Goal: Task Accomplishment & Management: Use online tool/utility

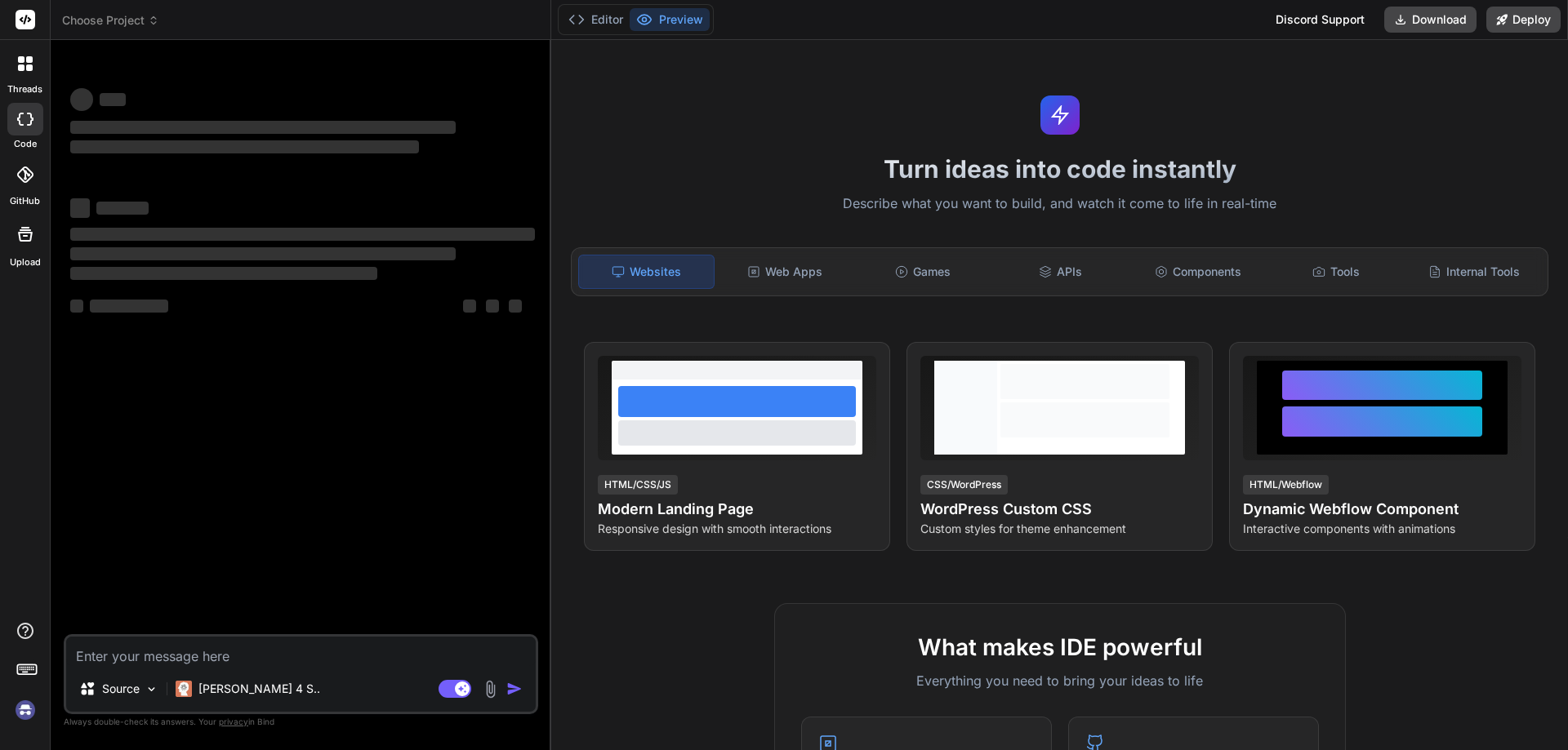
type textarea "x"
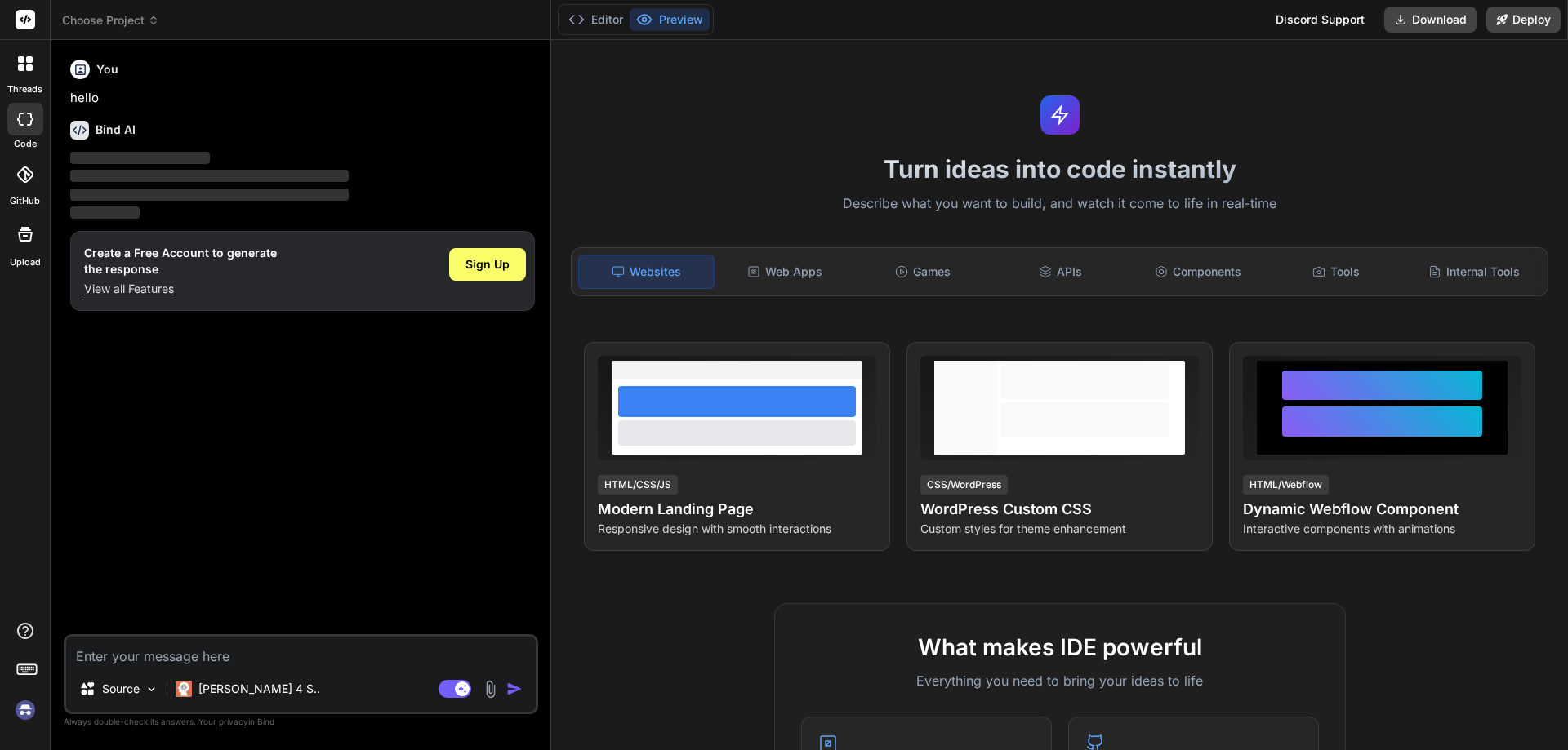
type textarea "H"
type textarea "x"
type textarea "HI"
type textarea "x"
type textarea "HI"
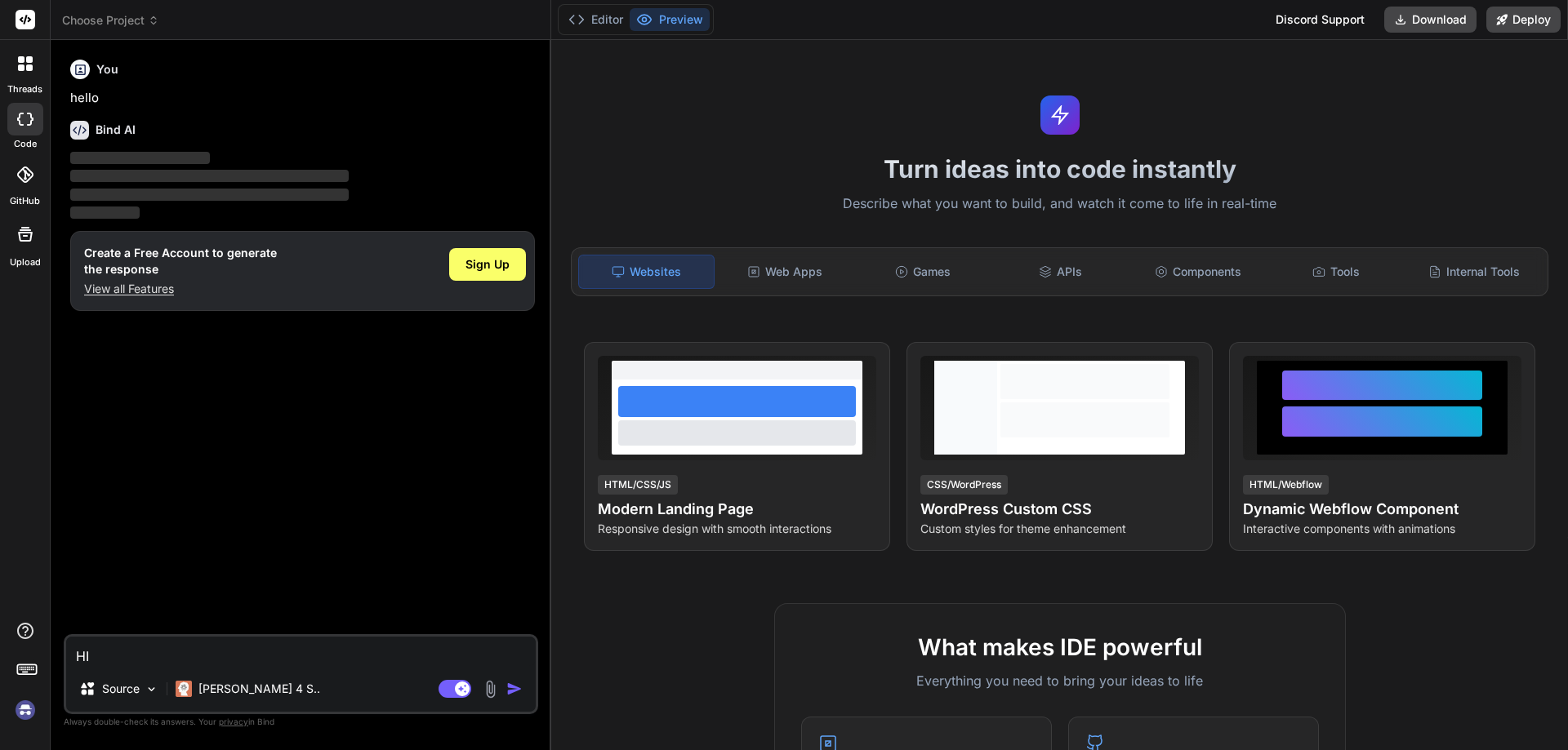
type textarea "x"
type textarea "HI"
type textarea "x"
type textarea "H"
type textarea "x"
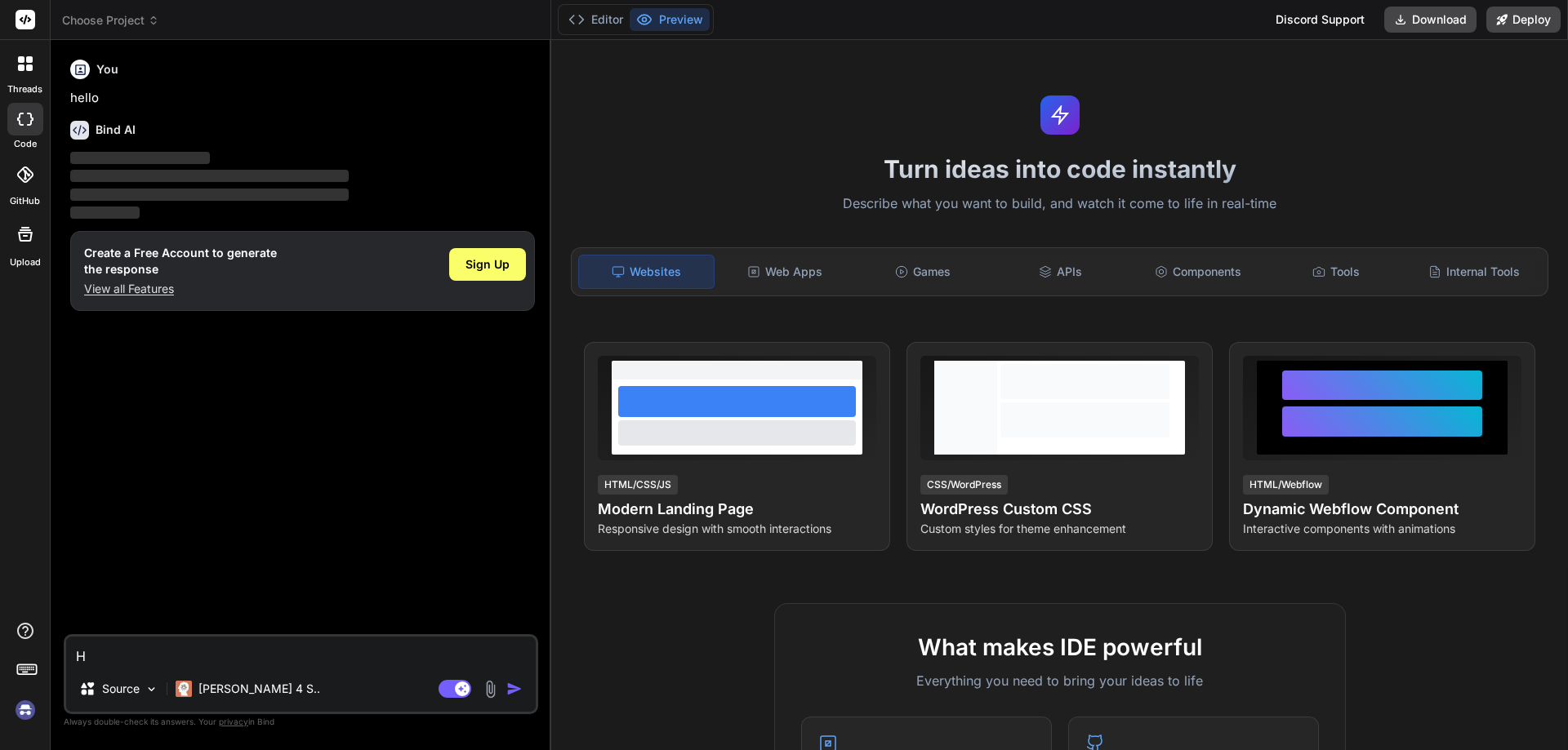
type textarea "Hi"
type textarea "x"
type textarea "Hi"
type textarea "x"
type textarea "Hi b"
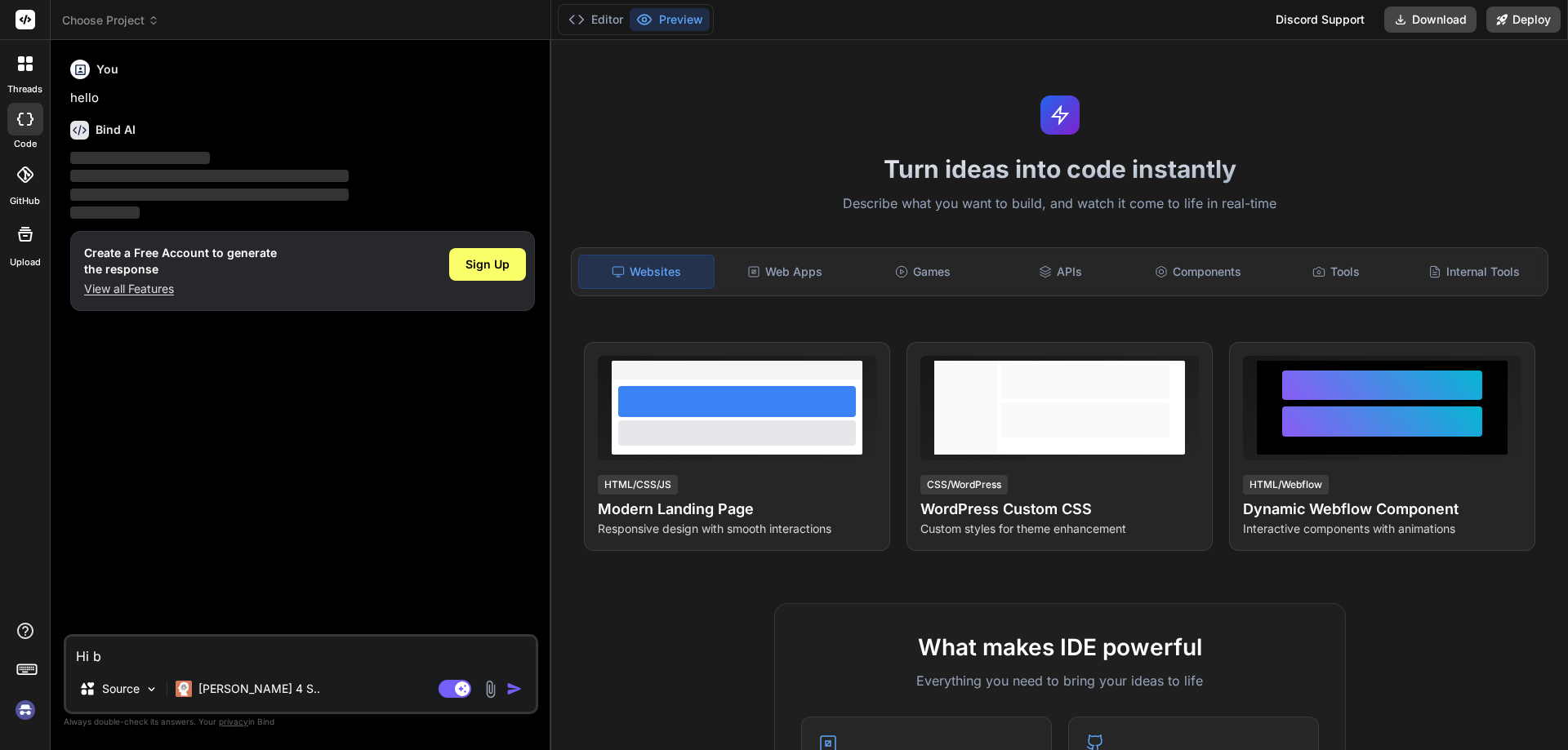
type textarea "x"
type textarea "Hi br"
type textarea "x"
type textarea "Hi bro"
type textarea "x"
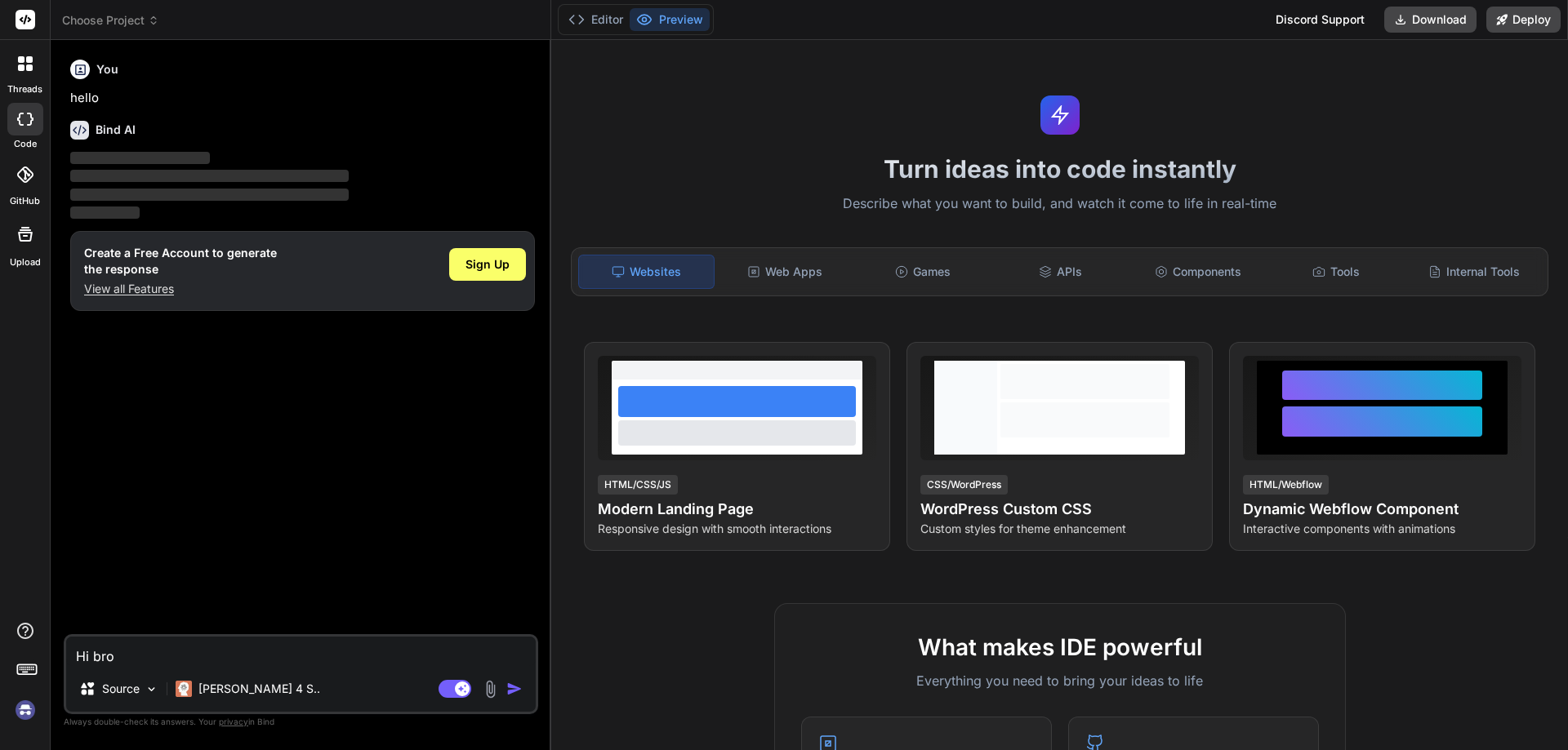
type textarea "Hi bro"
click at [513, 687] on img "button" at bounding box center [514, 688] width 16 height 16
click at [780, 275] on div "Web Apps" at bounding box center [785, 272] width 135 height 34
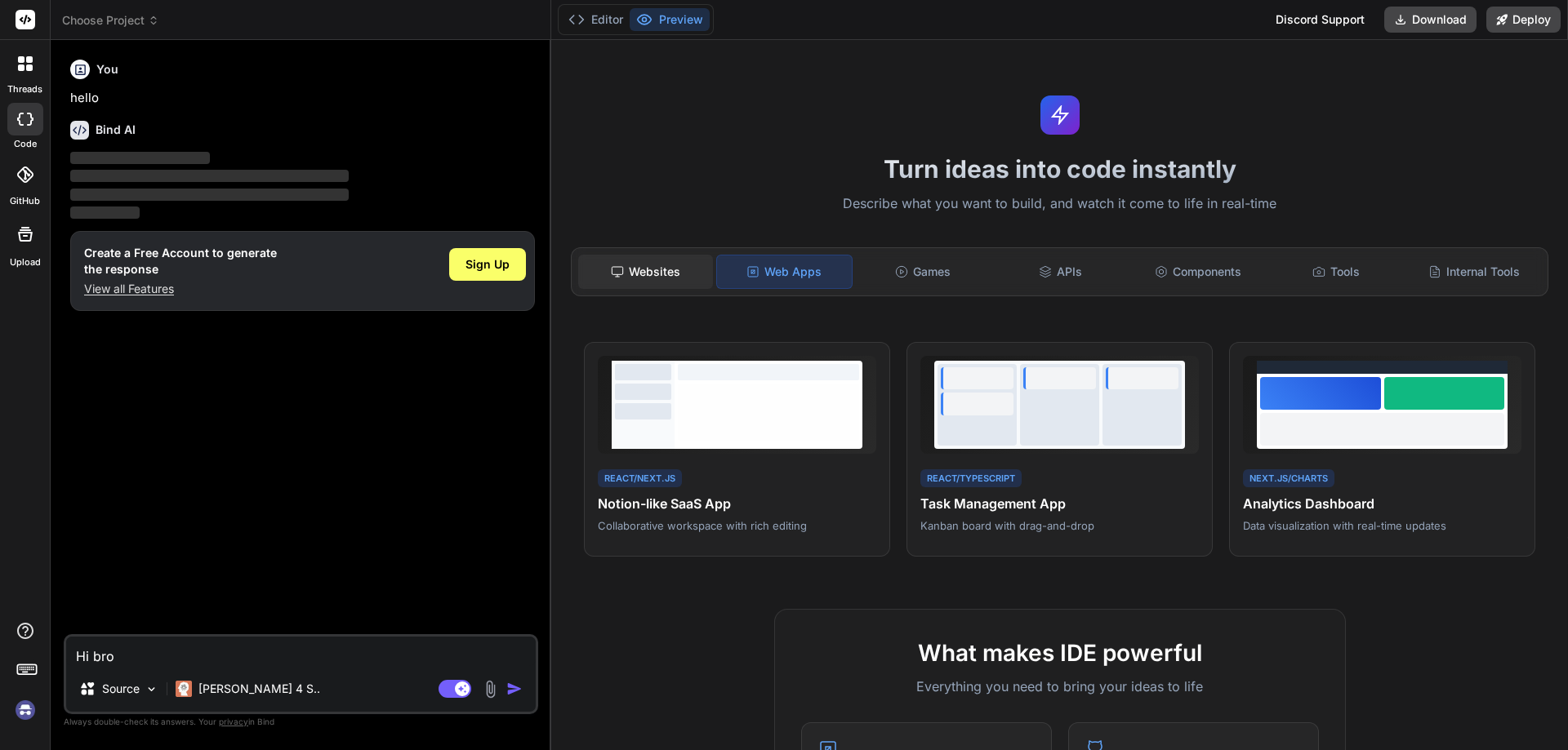
click at [628, 269] on div "Websites" at bounding box center [645, 272] width 135 height 34
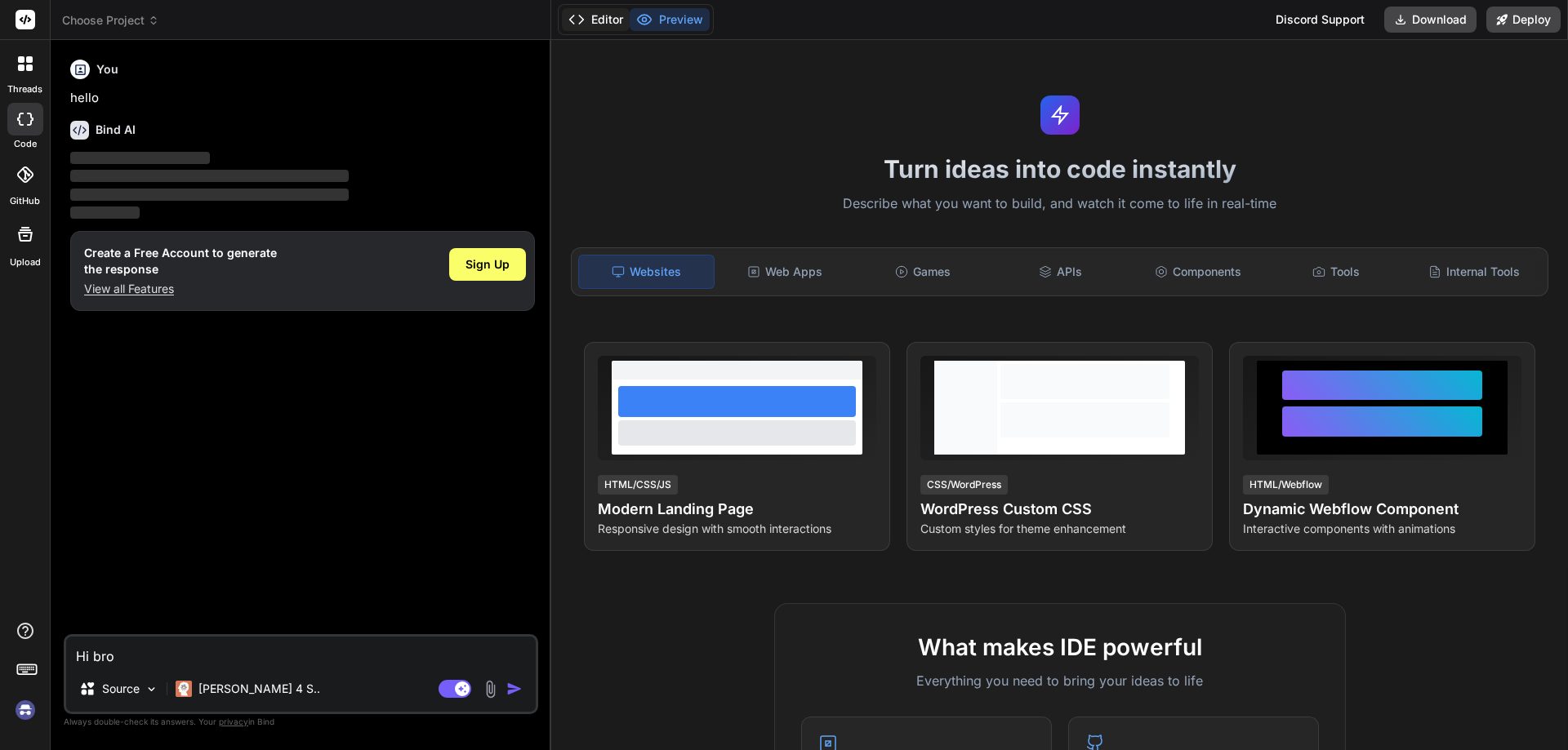
click at [583, 21] on icon at bounding box center [575, 19] width 16 height 16
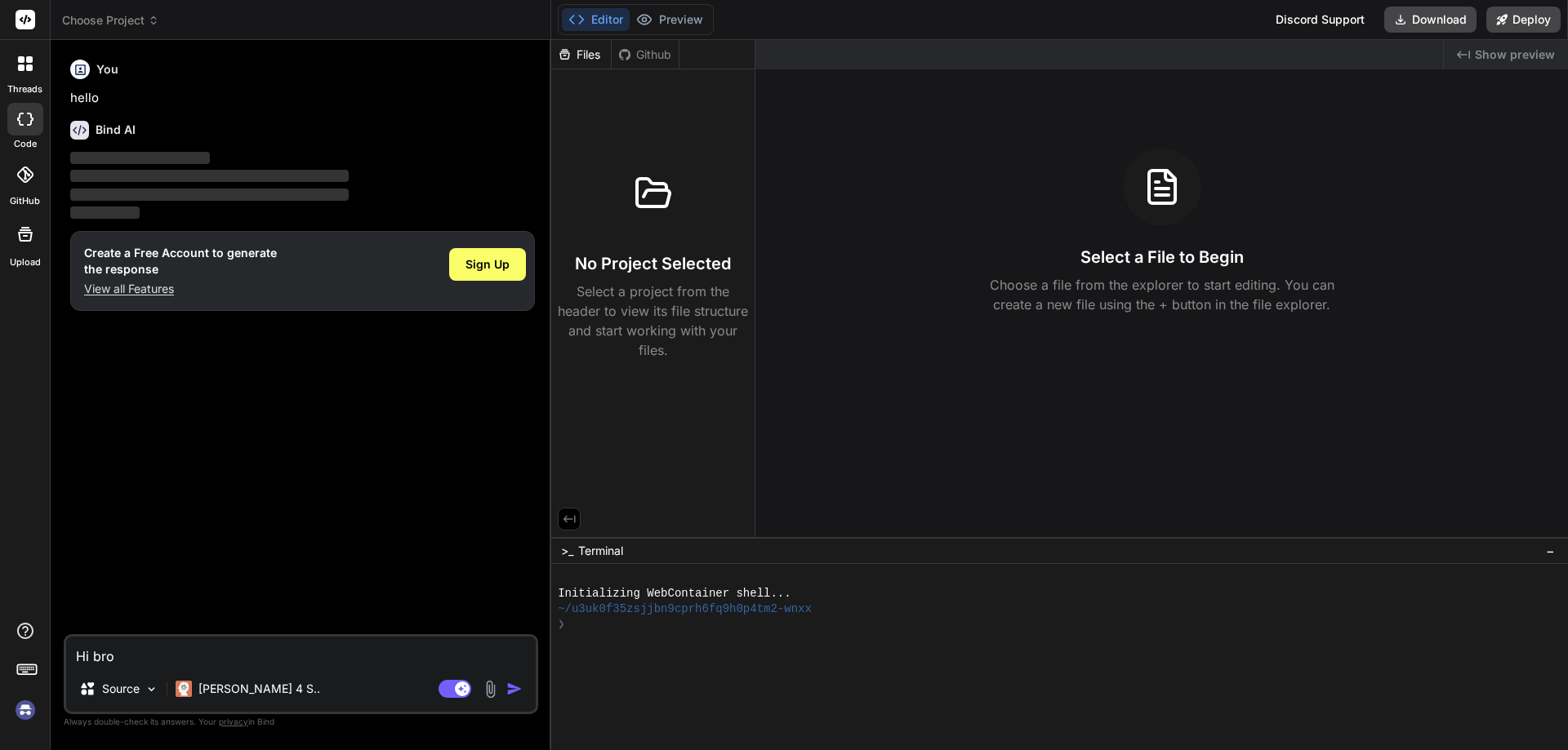
click at [123, 24] on span "Choose Project" at bounding box center [110, 19] width 97 height 16
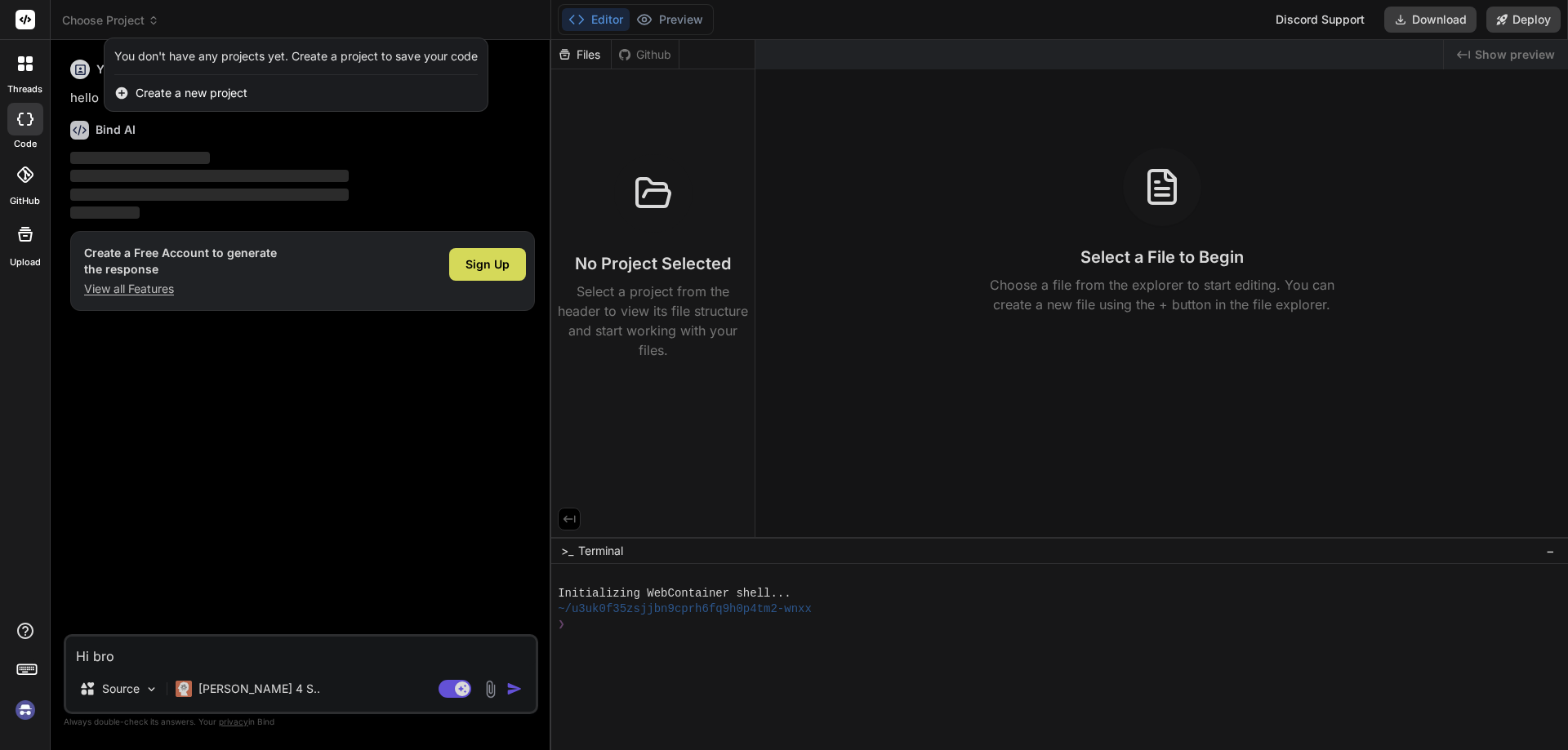
click at [225, 91] on span "Create a new project" at bounding box center [192, 92] width 112 height 16
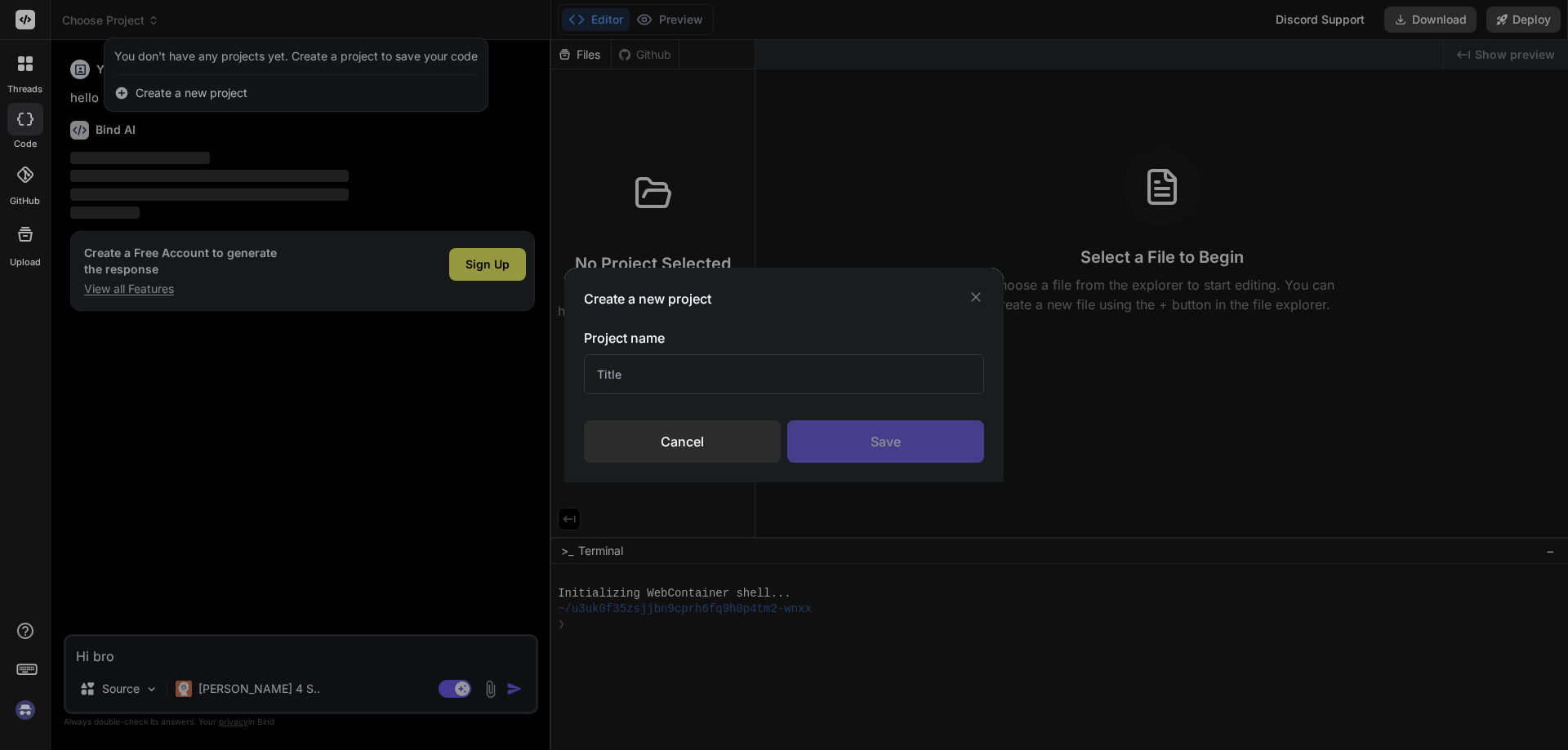
click at [975, 297] on icon at bounding box center [976, 297] width 10 height 10
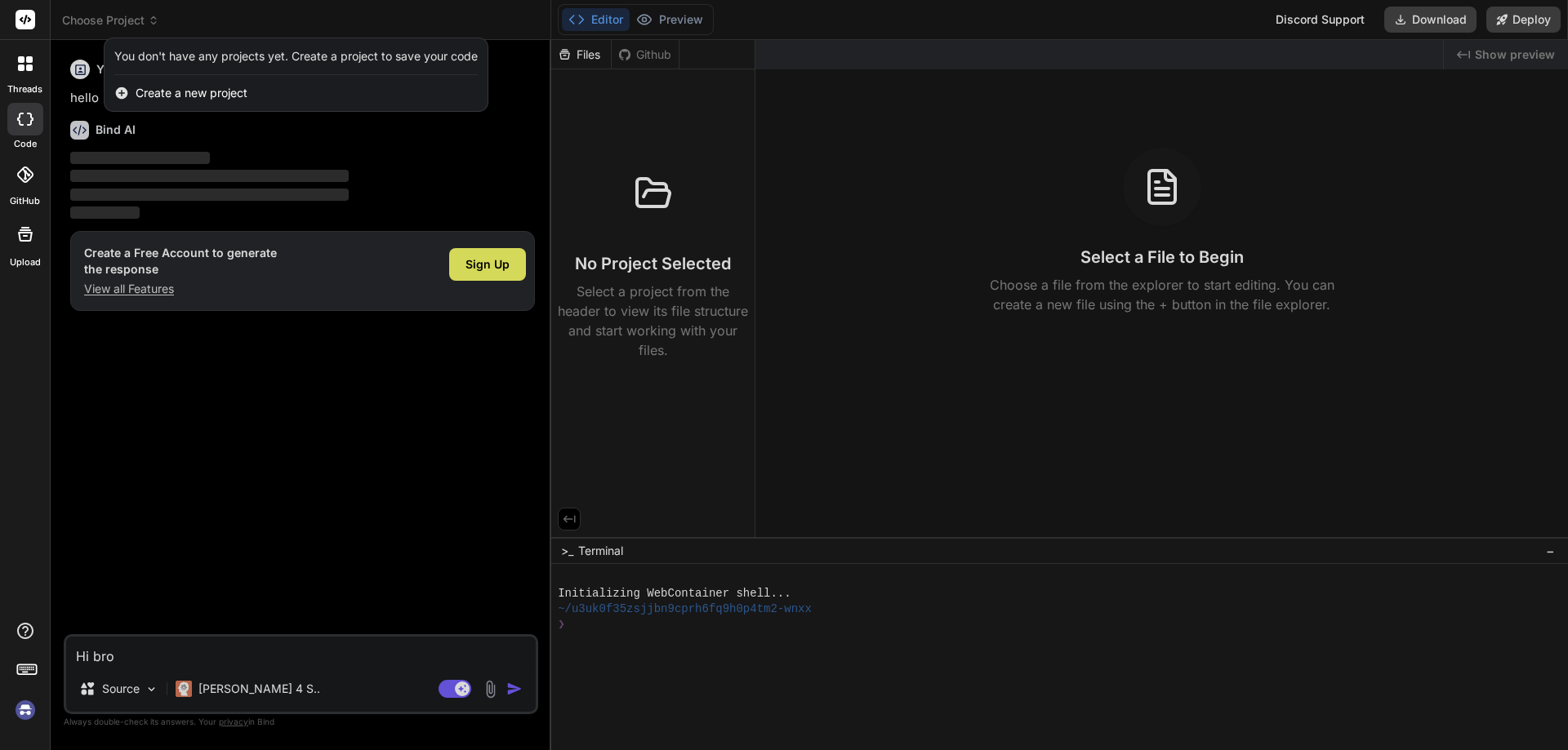
click at [17, 75] on div at bounding box center [25, 64] width 34 height 34
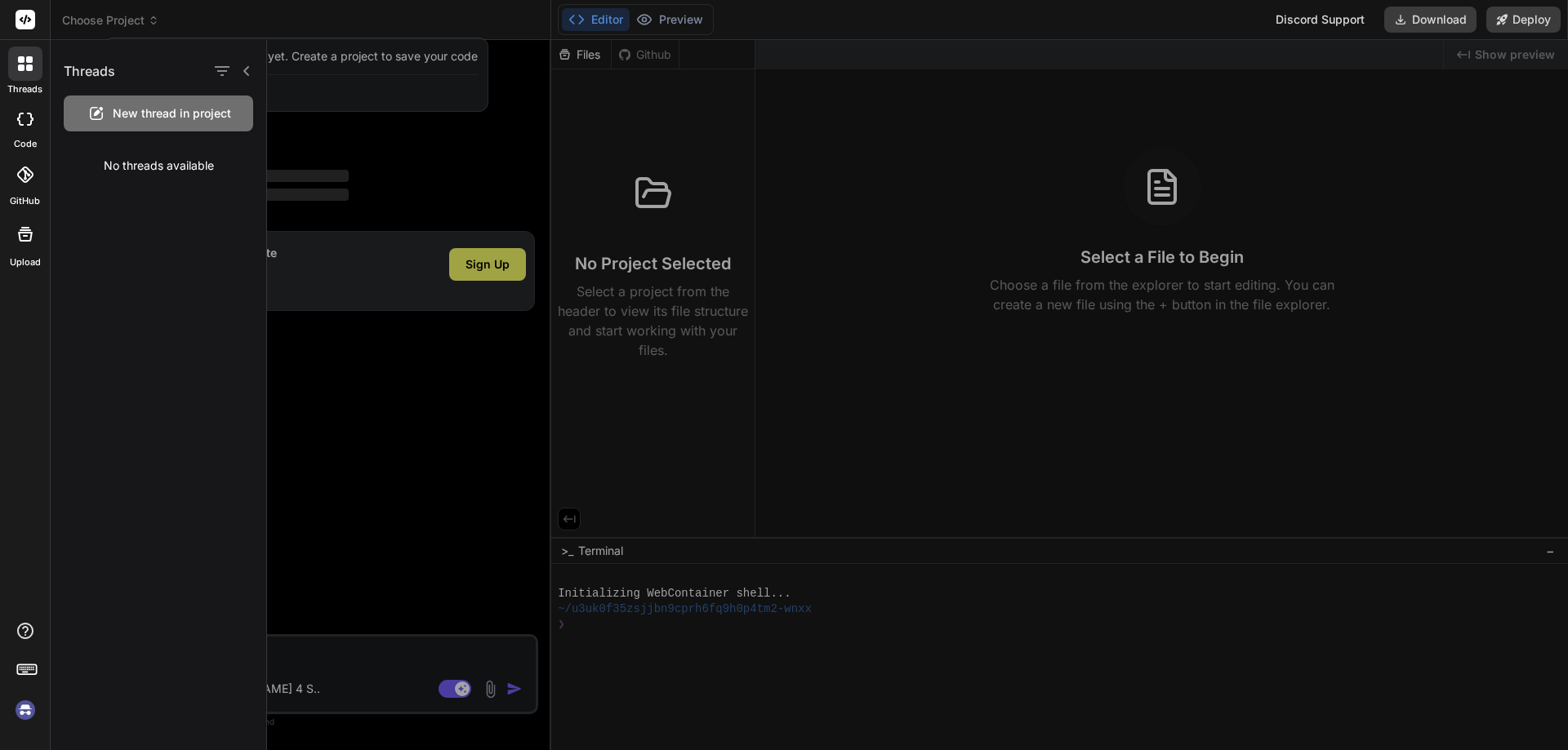
click at [14, 132] on div at bounding box center [25, 119] width 36 height 33
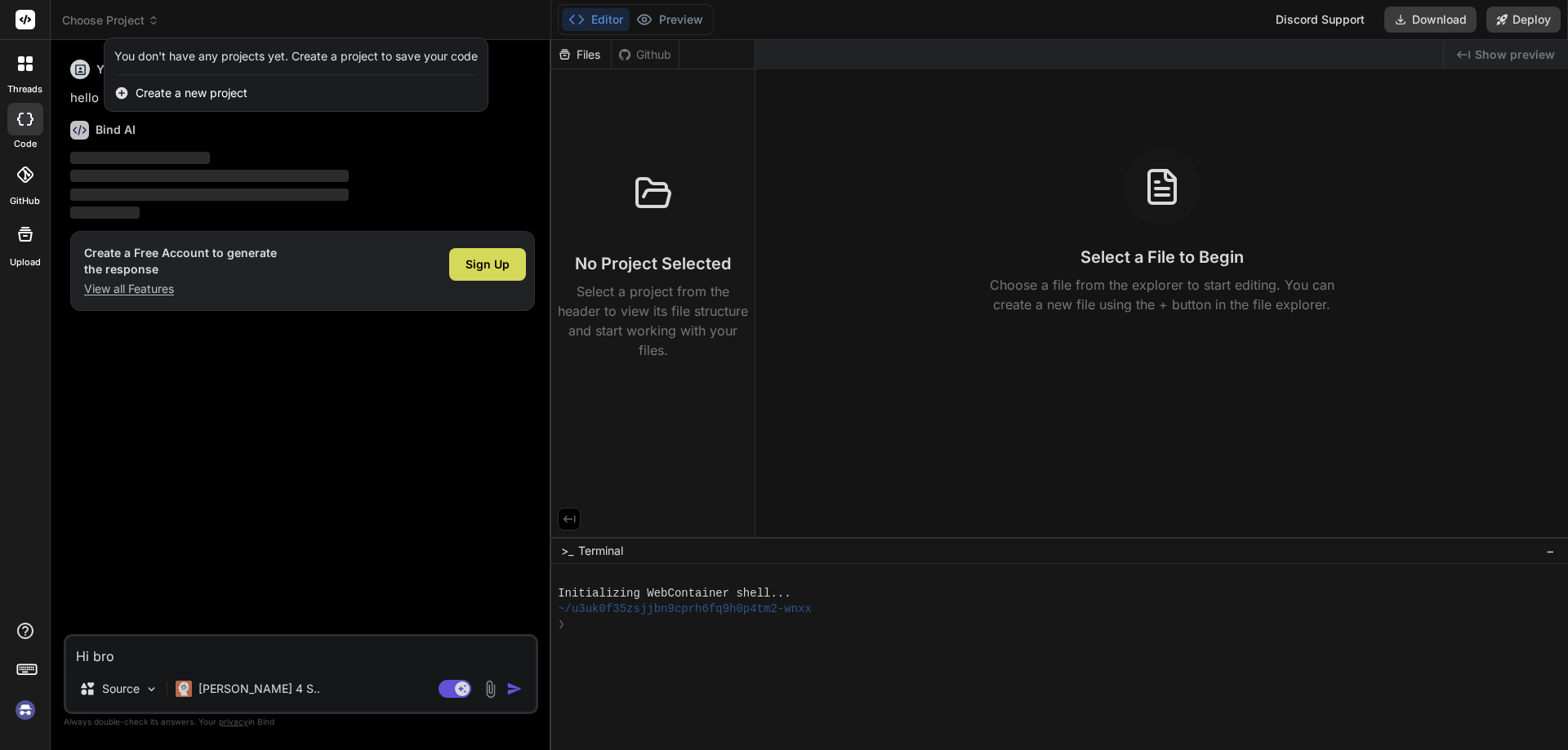
click at [31, 18] on rect at bounding box center [25, 19] width 19 height 19
click at [445, 688] on div at bounding box center [784, 375] width 1568 height 750
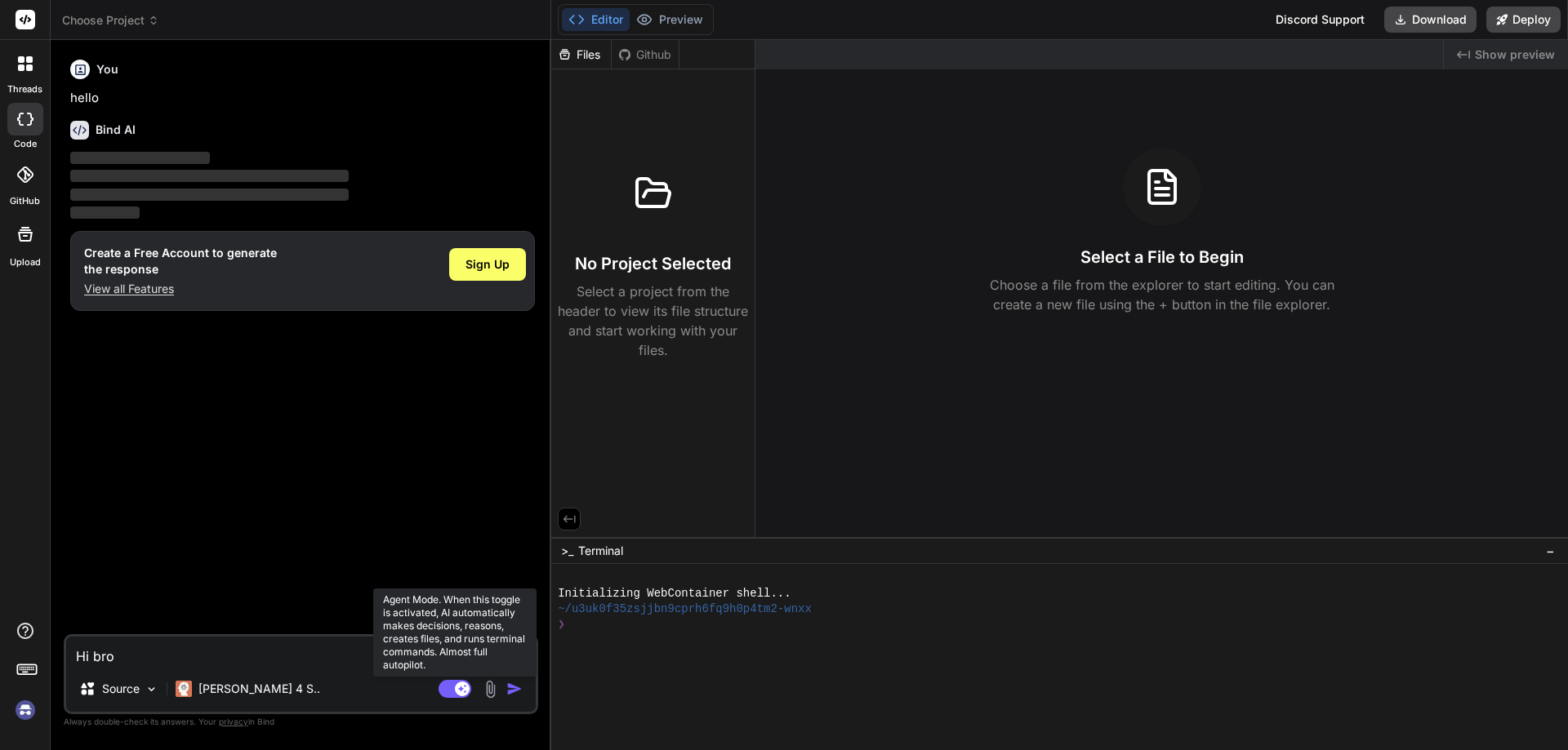
click at [455, 694] on rect at bounding box center [454, 688] width 33 height 18
type textarea "x"
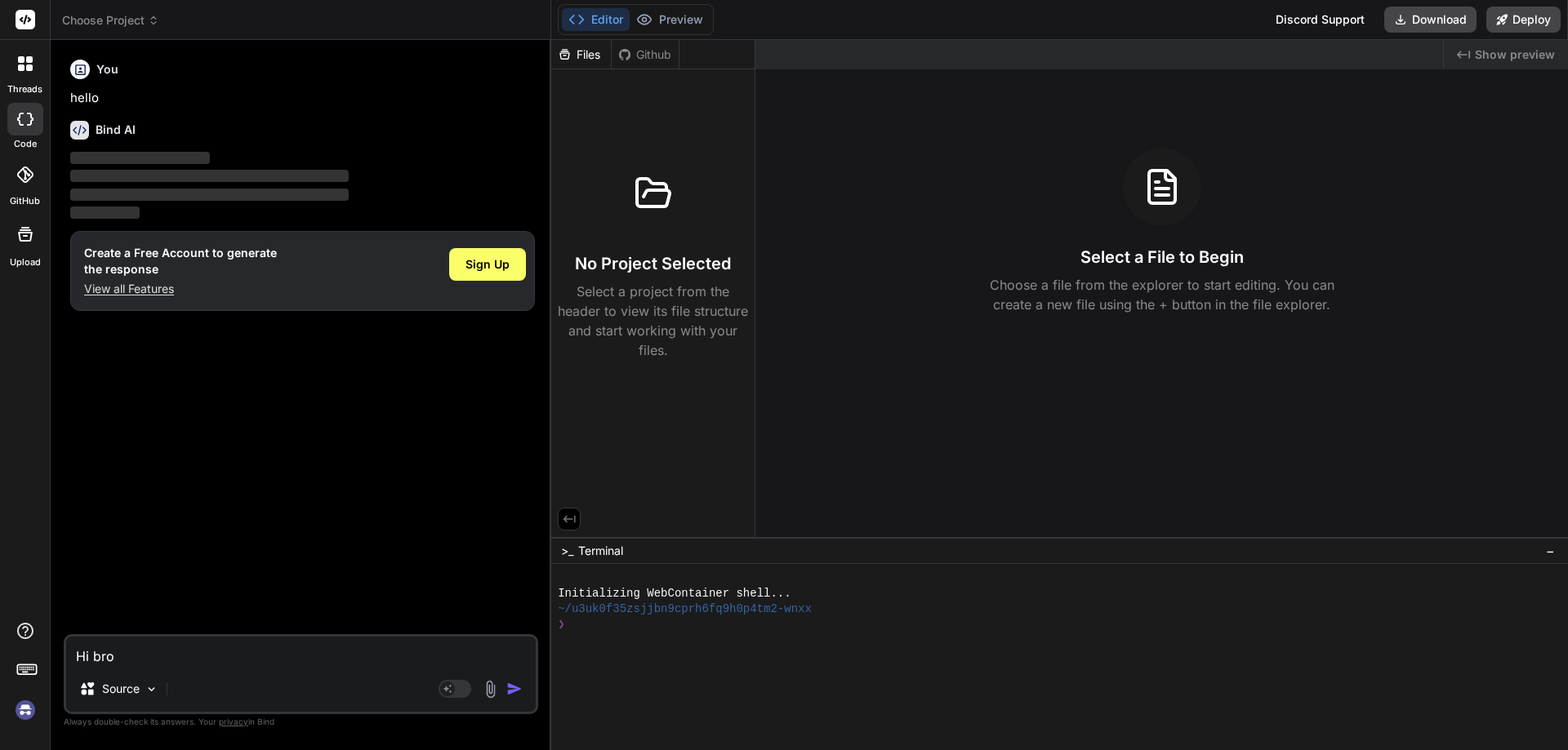
click at [516, 687] on img "button" at bounding box center [514, 688] width 16 height 16
click at [218, 646] on textarea "Hi bro" at bounding box center [301, 651] width 470 height 30
click at [504, 686] on div "Agent Mode. When this toggle is activated, AI automatically makes decisions, re…" at bounding box center [481, 688] width 94 height 19
click at [510, 686] on img "button" at bounding box center [514, 688] width 16 height 16
click at [153, 21] on icon at bounding box center [153, 19] width 11 height 11
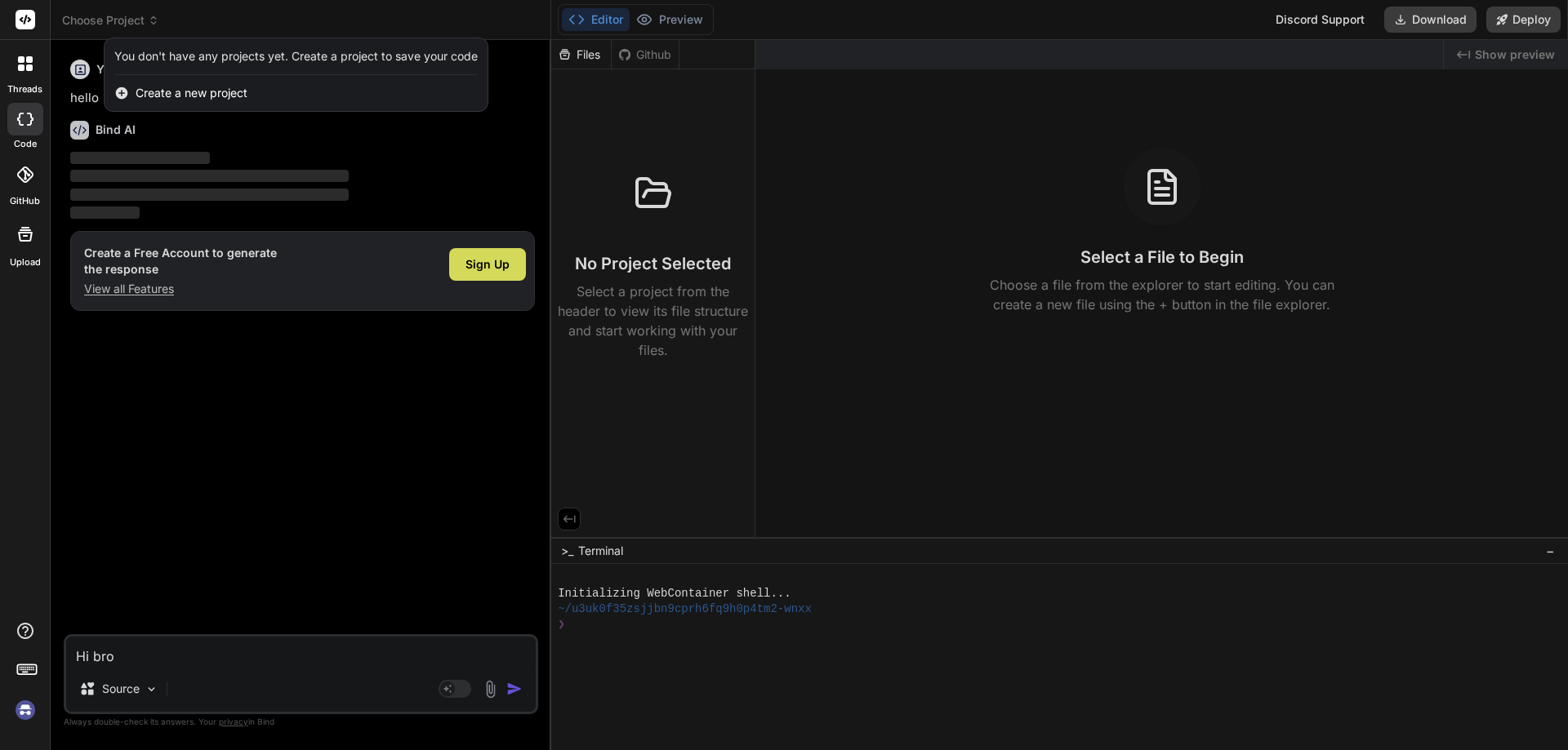
click at [153, 11] on div at bounding box center [784, 375] width 1568 height 750
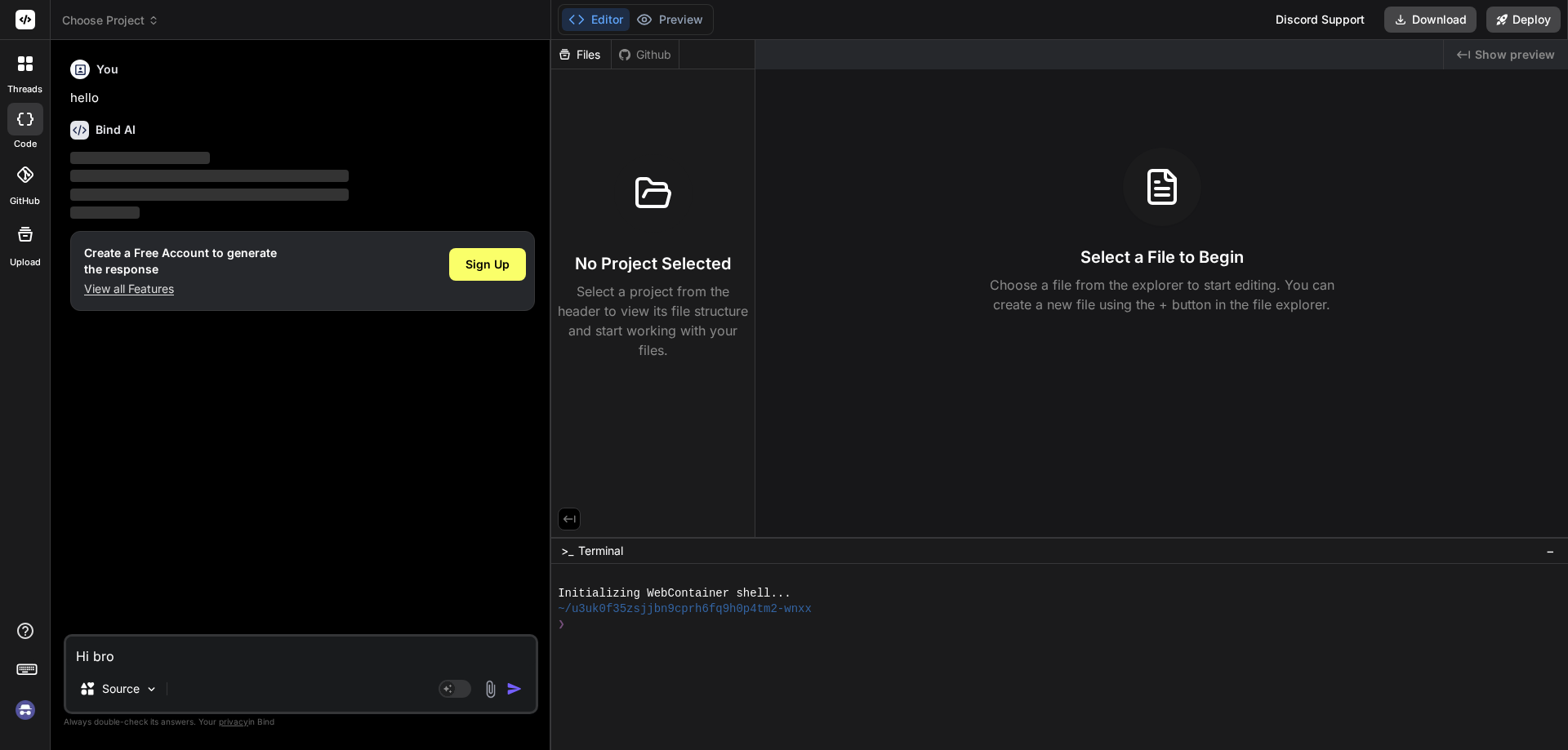
click at [153, 28] on span "Choose Project" at bounding box center [110, 19] width 97 height 16
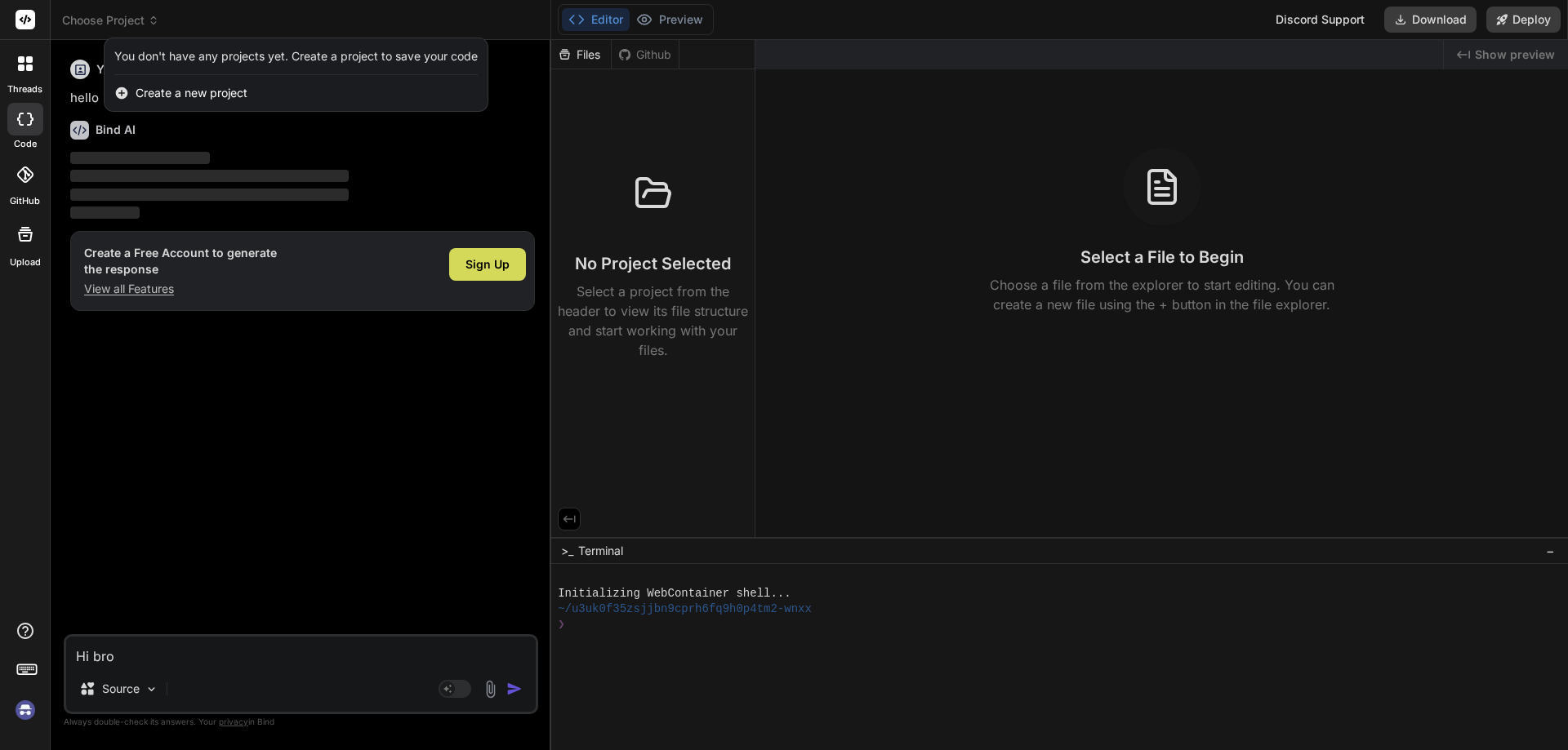
click at [195, 97] on span "Create a new project" at bounding box center [192, 92] width 112 height 16
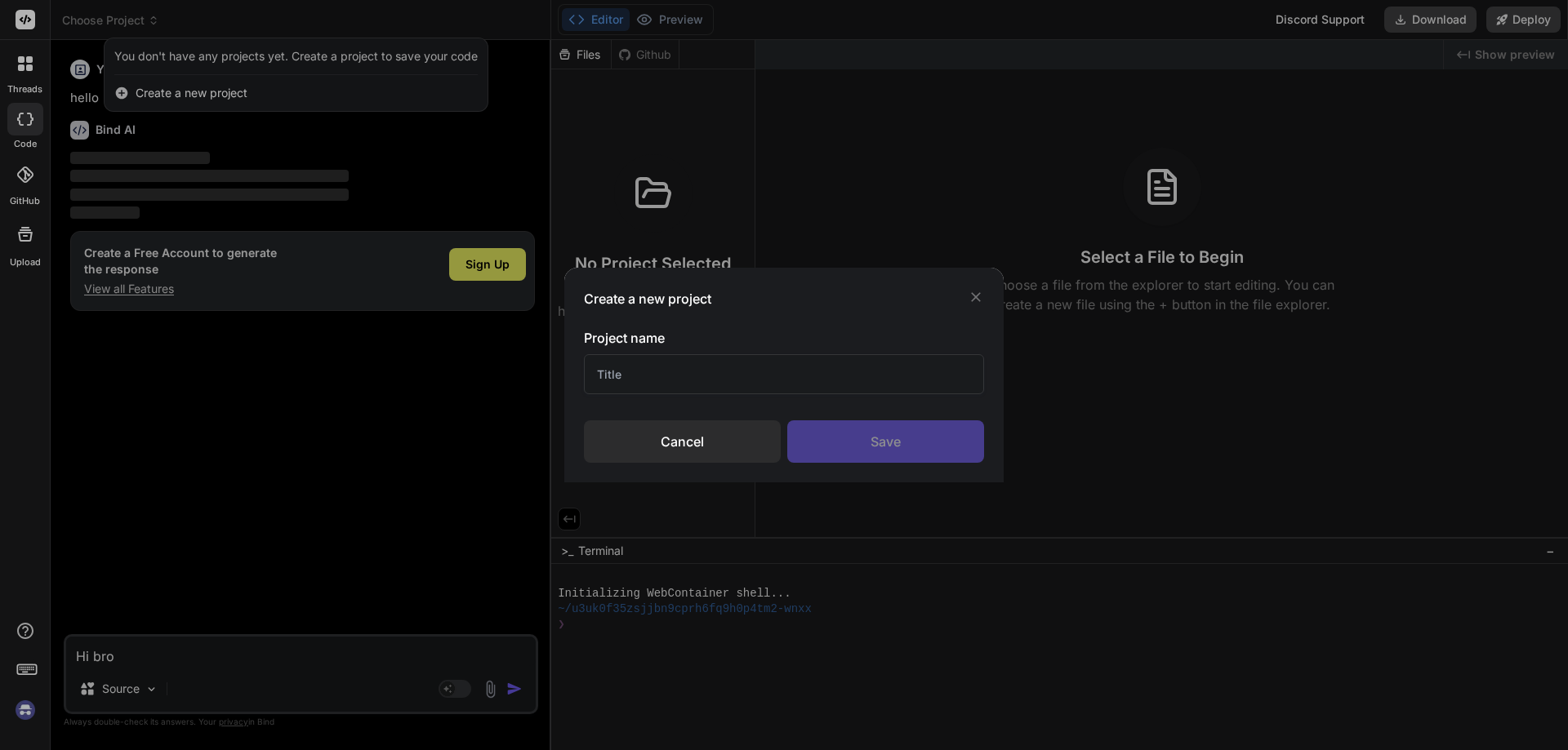
click at [646, 369] on input "text" at bounding box center [784, 374] width 400 height 40
type input "Test"
click at [904, 445] on div "Save" at bounding box center [886, 442] width 197 height 42
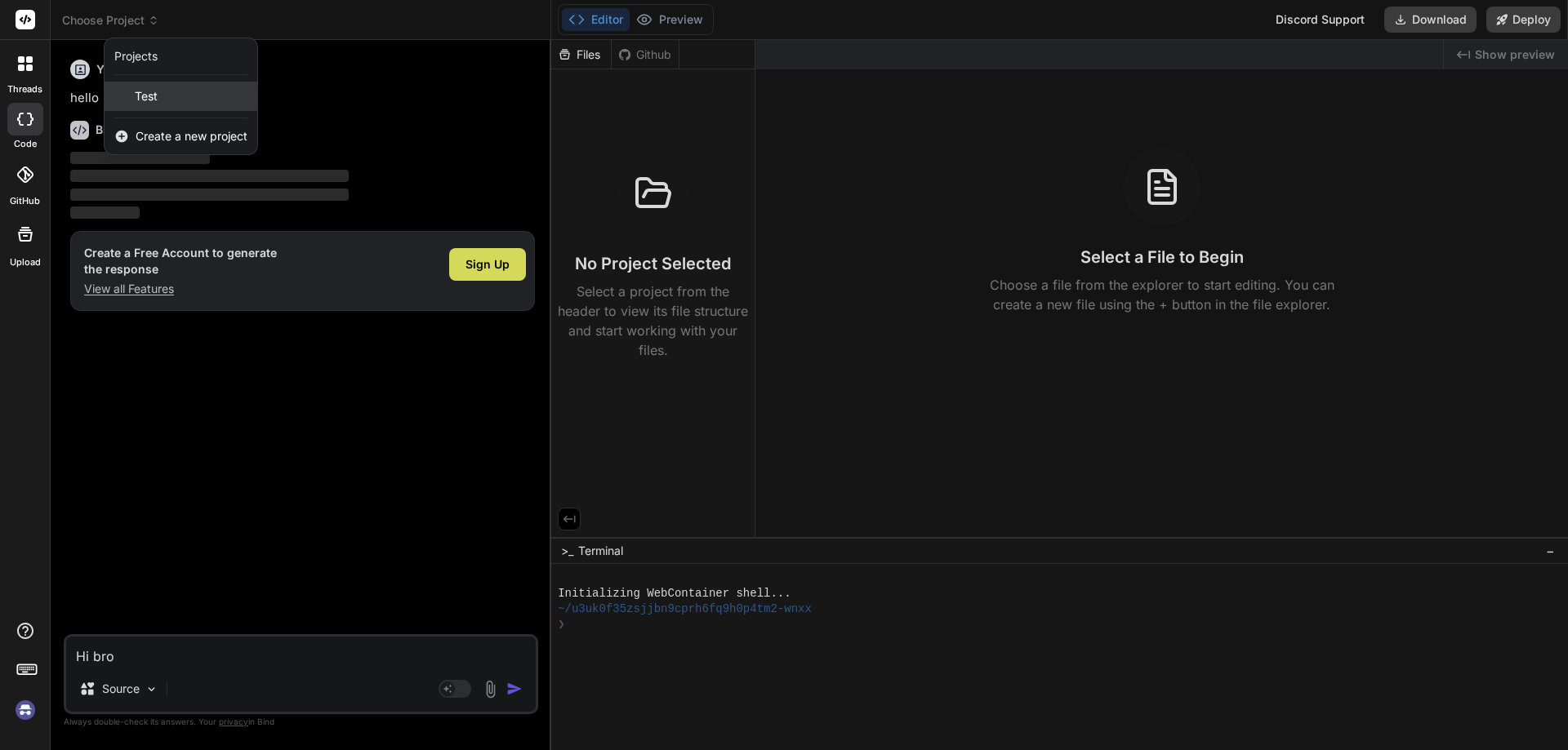
click at [149, 99] on span "Test" at bounding box center [146, 96] width 23 height 16
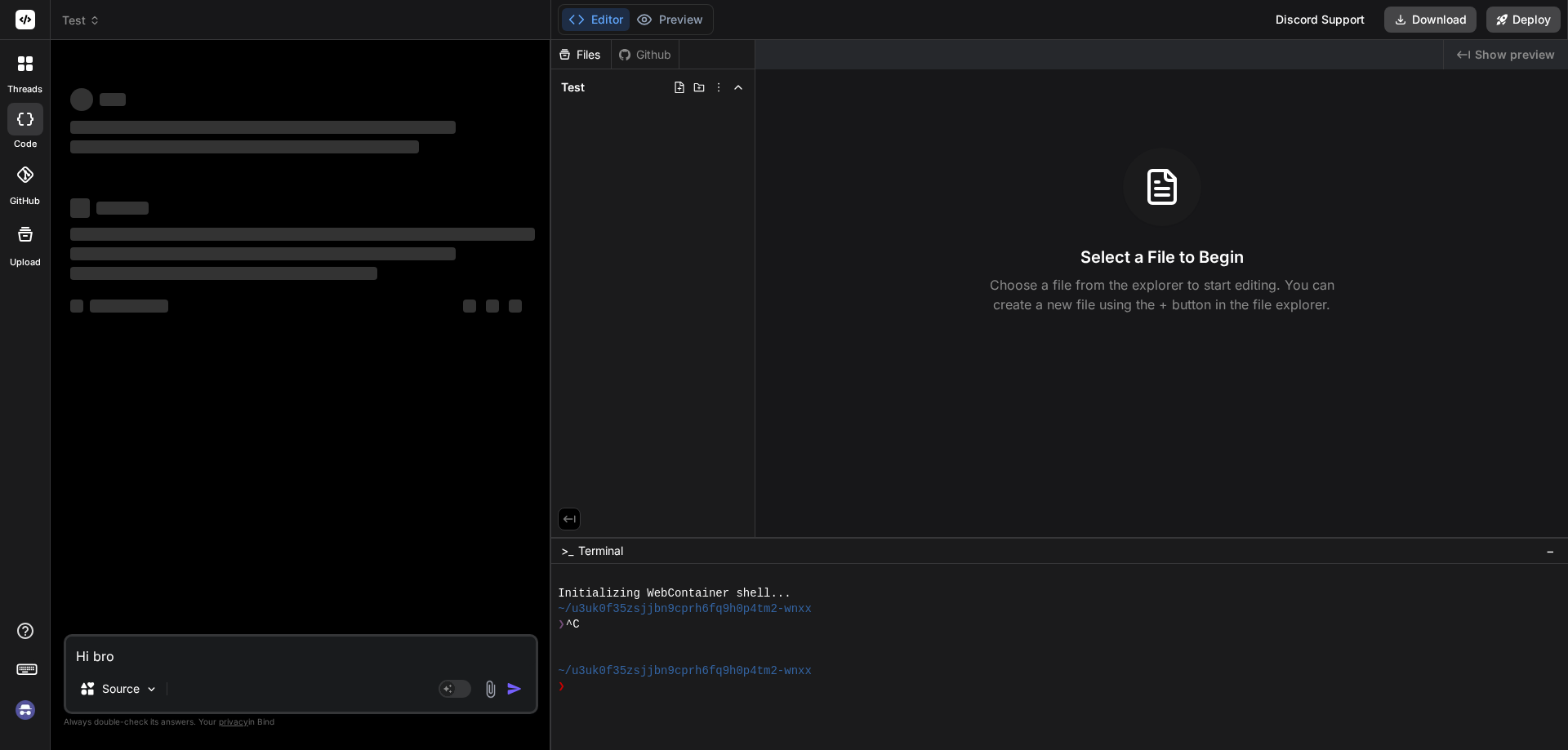
type textarea "x"
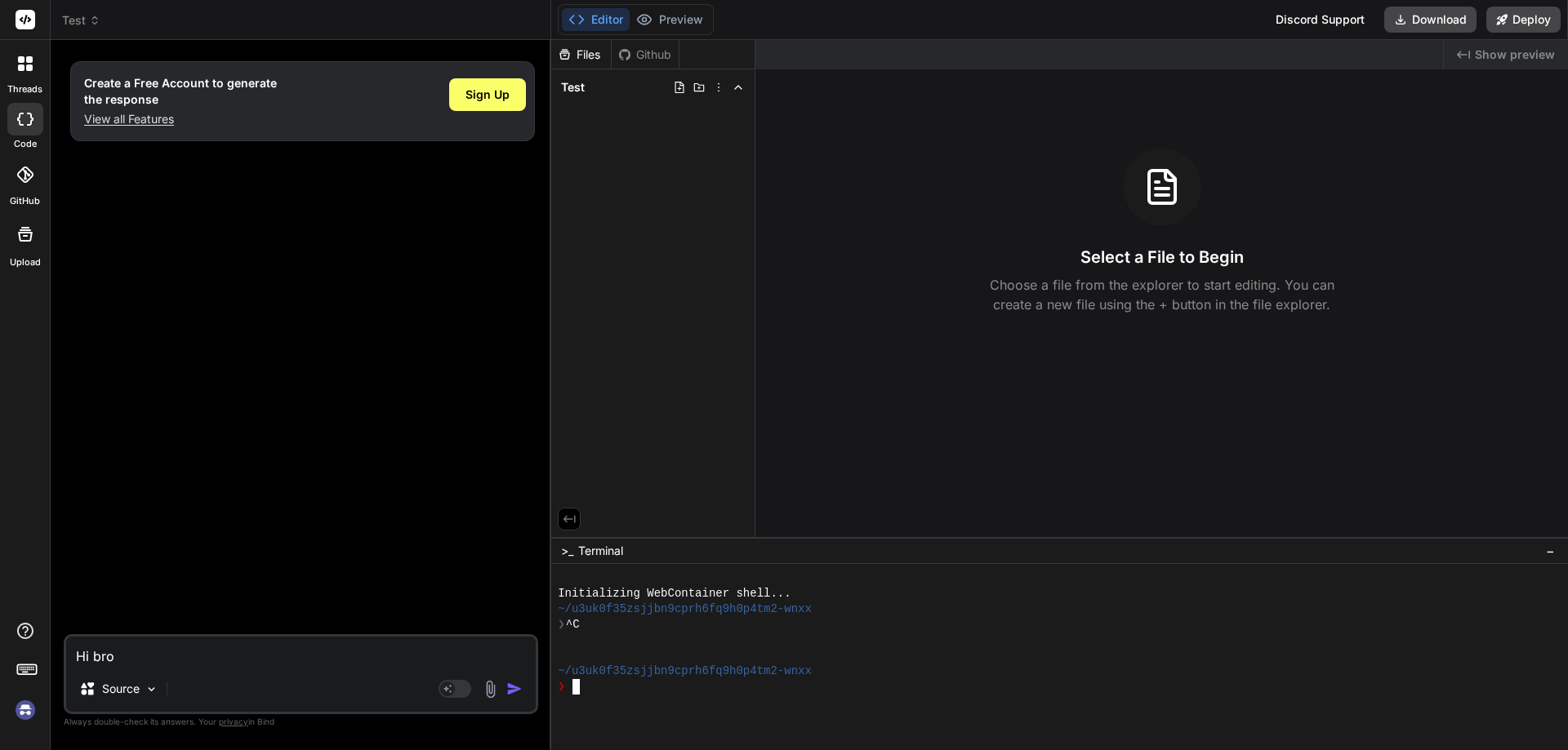
click at [626, 696] on div at bounding box center [1052, 703] width 988 height 15
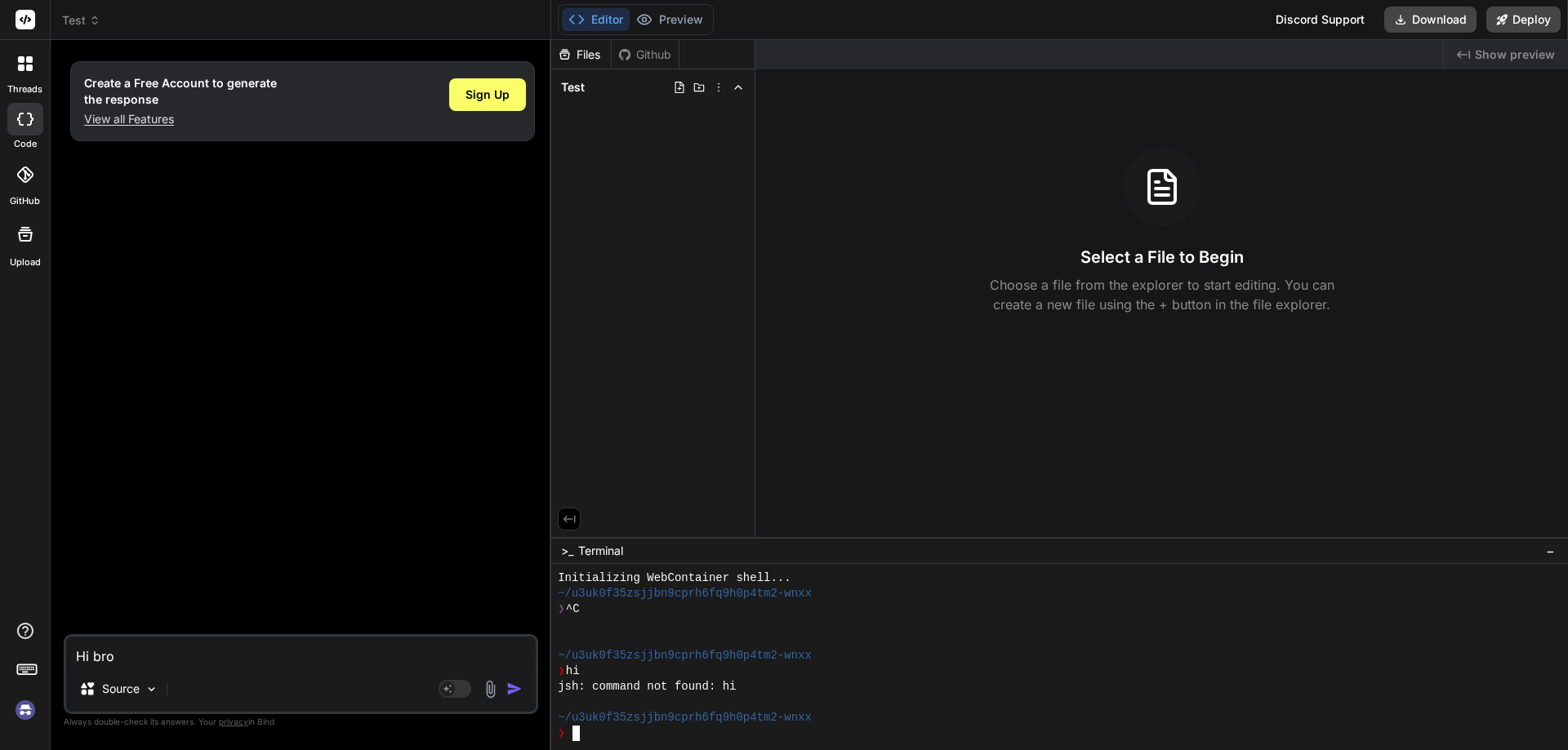
scroll to position [15, 0]
click at [82, 20] on span "Test" at bounding box center [81, 19] width 38 height 16
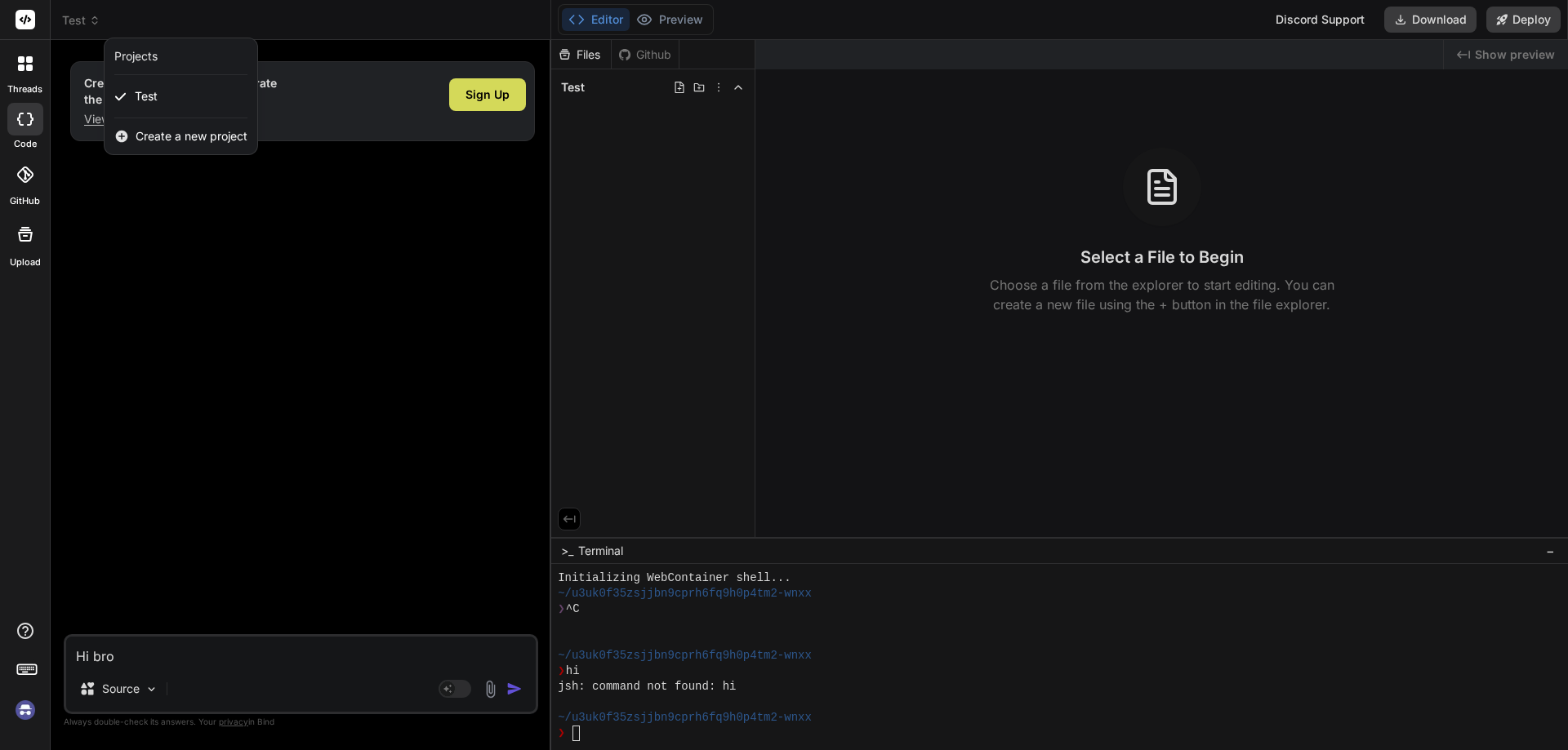
click at [82, 20] on div at bounding box center [784, 375] width 1568 height 750
